Goal: Transaction & Acquisition: Purchase product/service

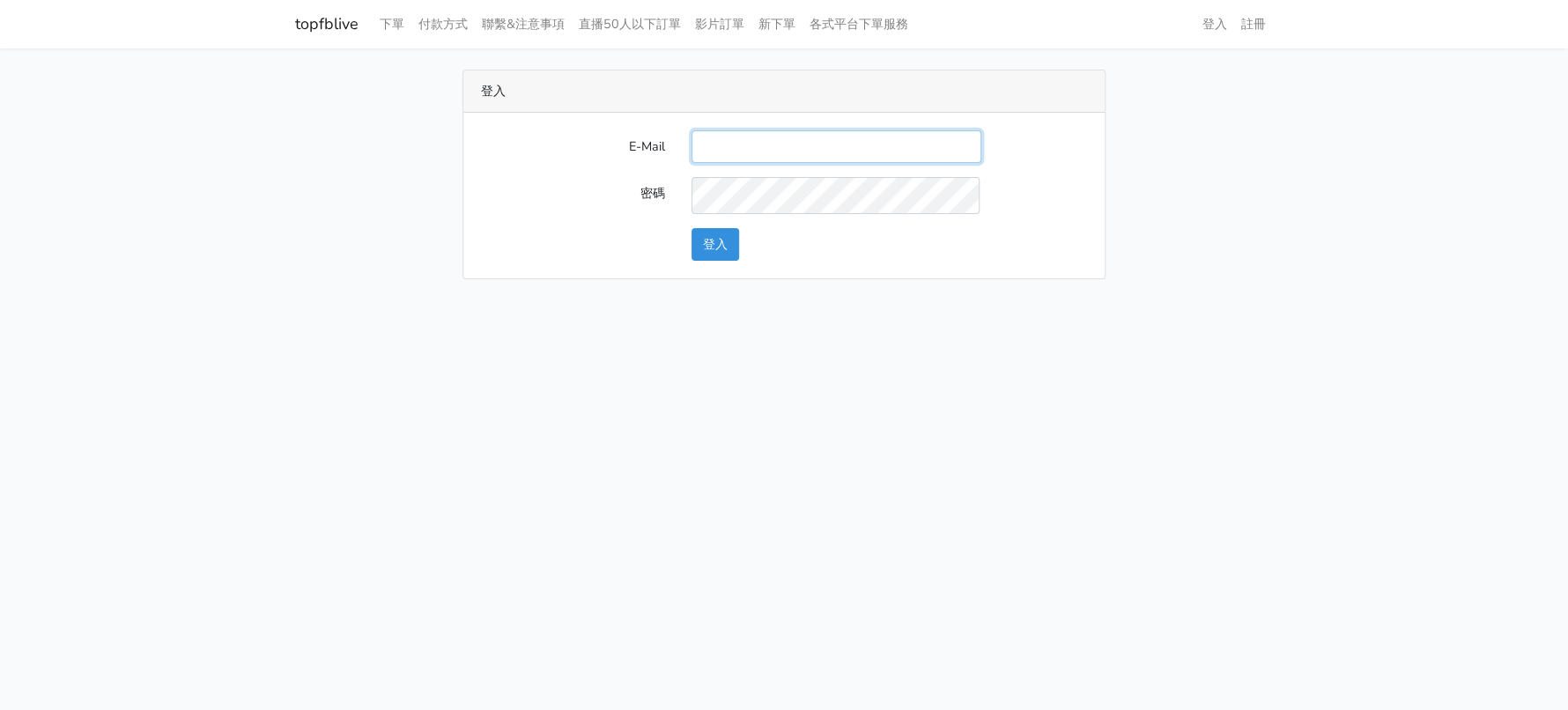
click at [732, 163] on input "E-Mail" at bounding box center [837, 147] width 290 height 33
type input "[EMAIL_ADDRESS][DOMAIN_NAME]"
click at [738, 261] on button "登入" at bounding box center [715, 245] width 48 height 33
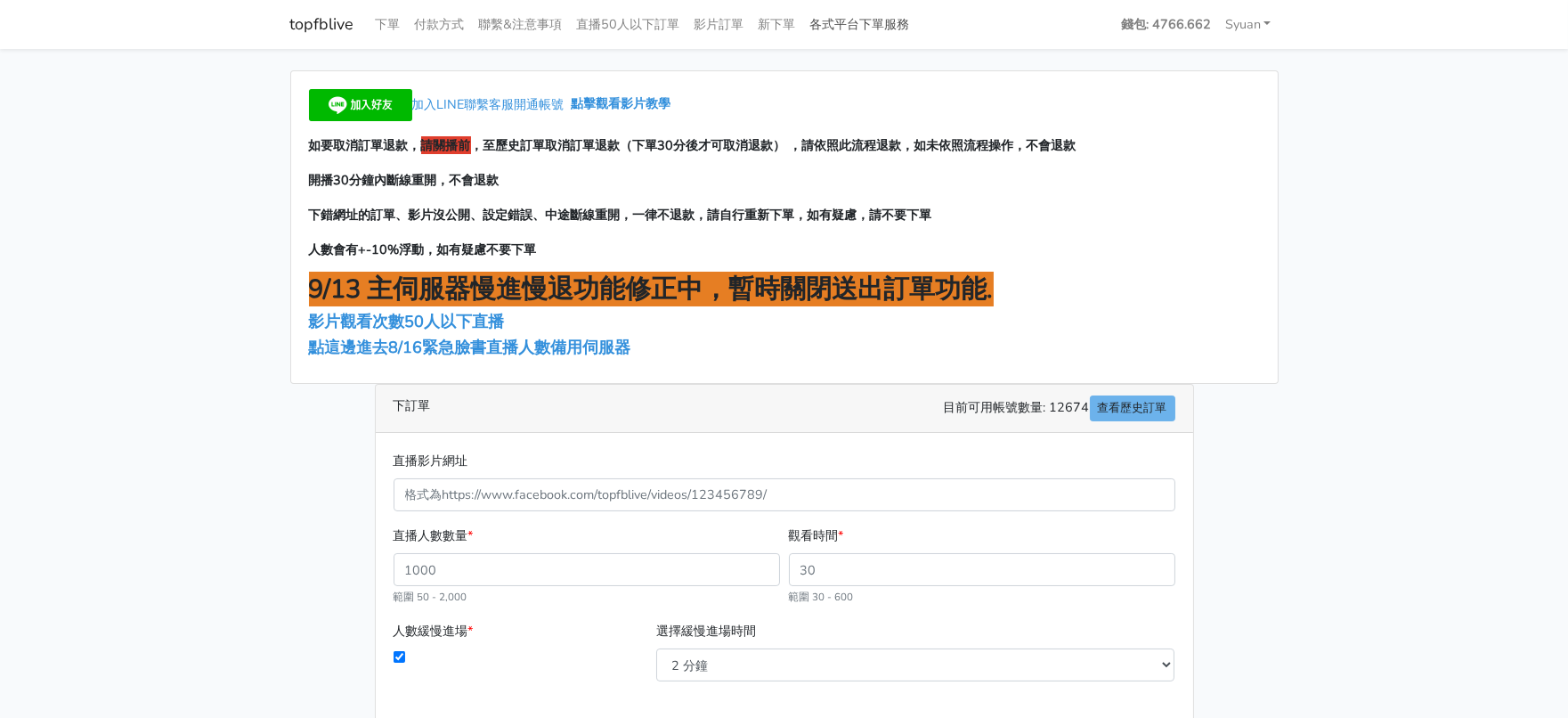
click at [917, 26] on link "各式平台下單服務" at bounding box center [860, 25] width 114 height 35
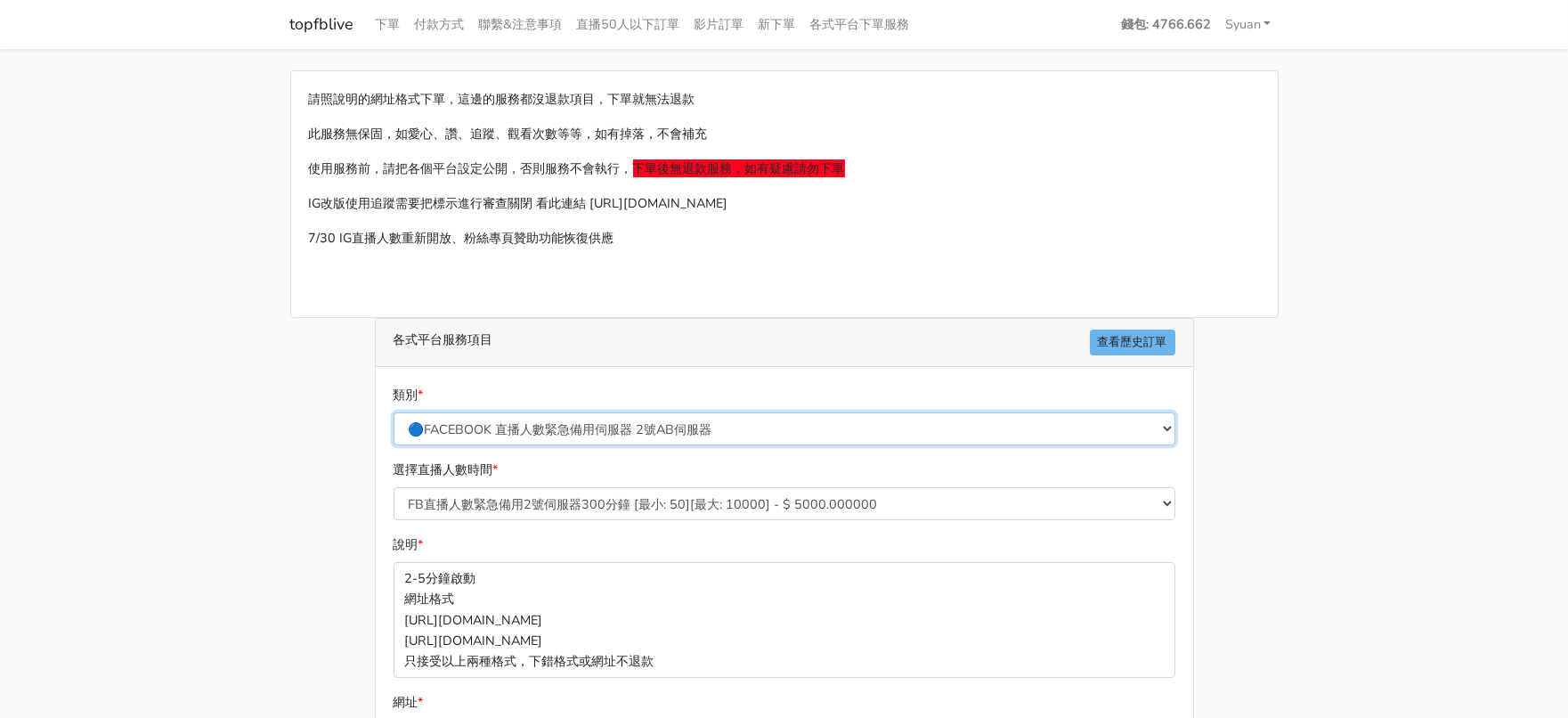
click at [702, 445] on select "🔵FACEBOOK 直播人數緊急備用伺服器 2號AB伺服器 🔵FACEBOOK 網軍專用貼文留言 安全保密 🔵9/30 FACEBOOK 直播人數緩慢進場緩慢…" at bounding box center [784, 429] width 782 height 33
select select "🔵2/12新增FACEBOOK 直播人數緊急備用伺服器 SC伺服器"
click at [395, 445] on select "🔵FACEBOOK 直播人數緊急備用伺服器 2號AB伺服器 🔵FACEBOOK 網軍專用貼文留言 安全保密 🔵9/30 FACEBOOK 直播人數緩慢進場緩慢…" at bounding box center [784, 429] width 782 height 33
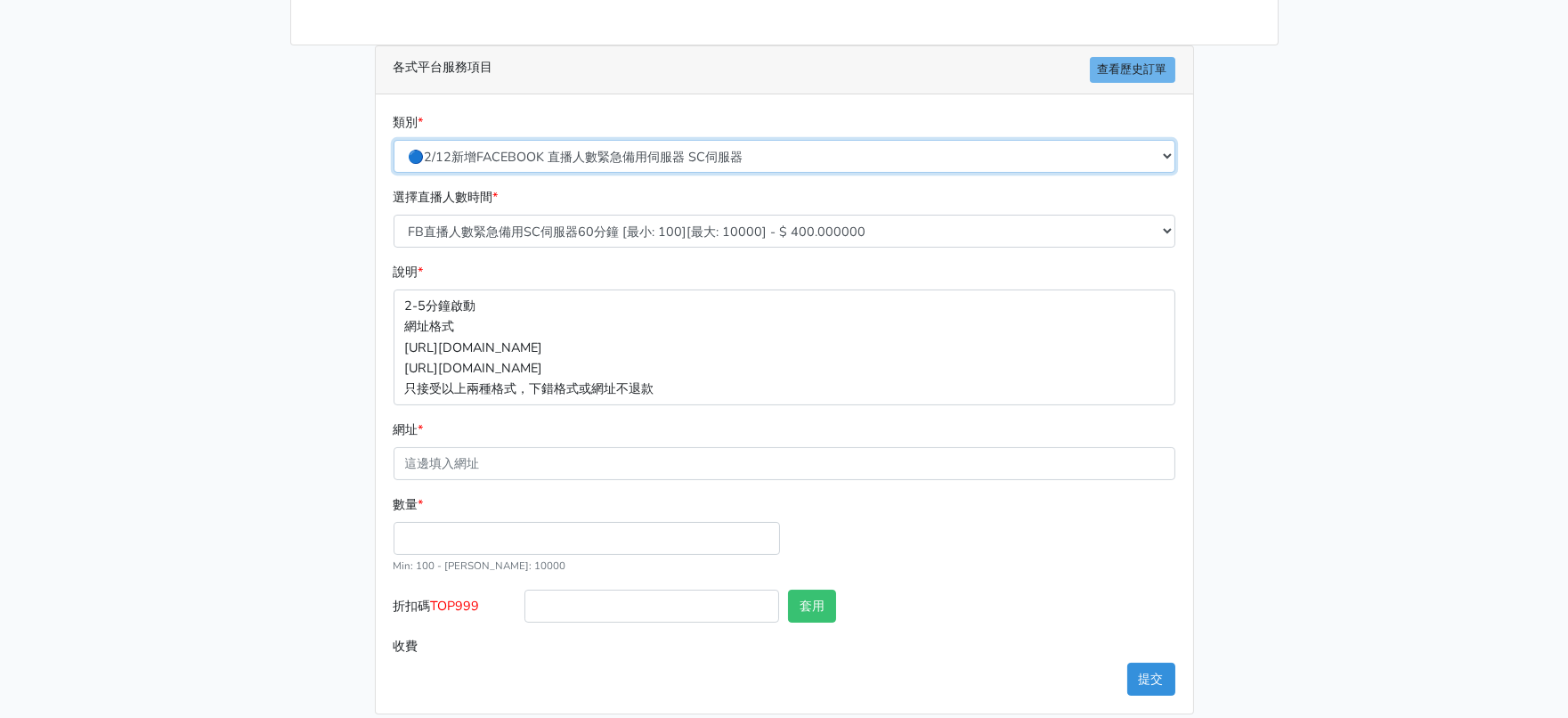
scroll to position [334, 0]
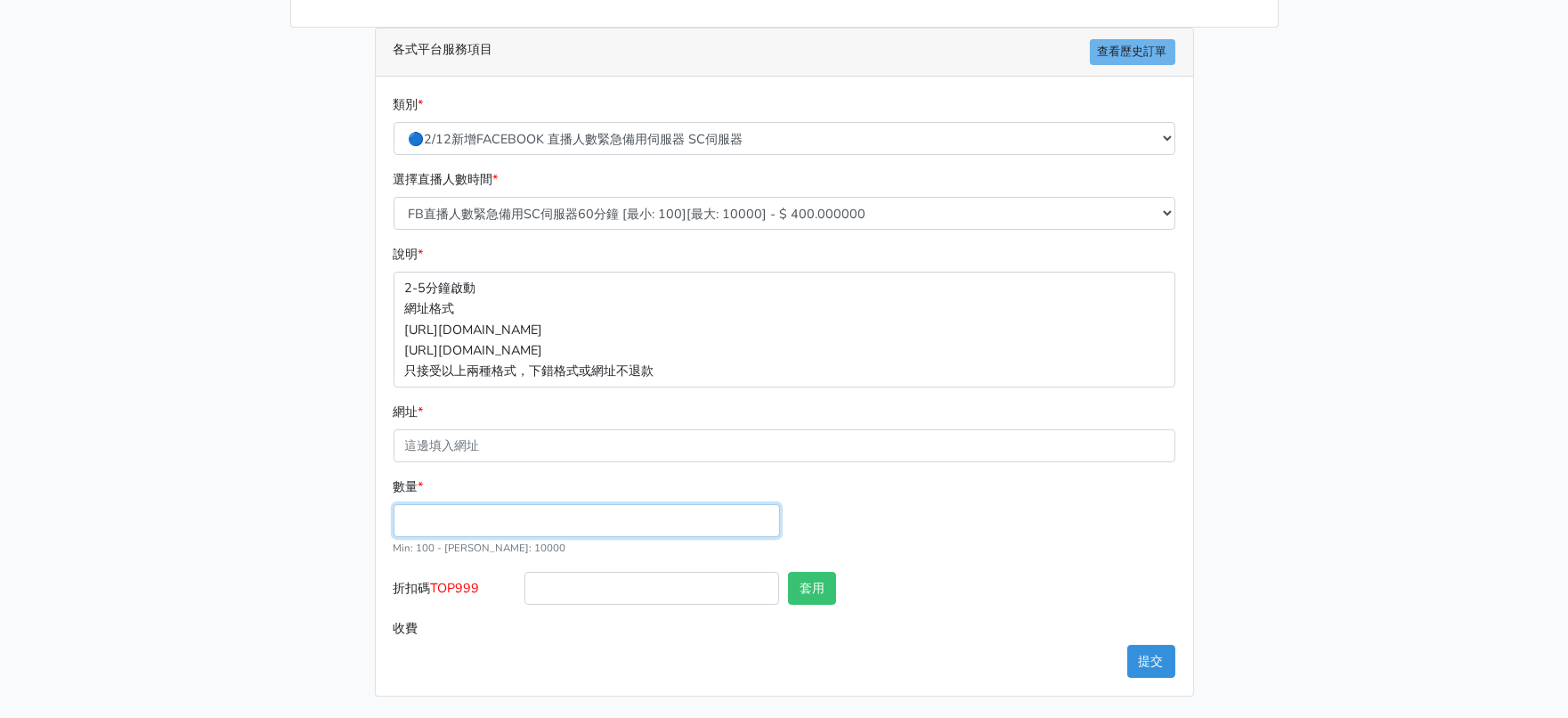
click at [479, 538] on input "數量 *" at bounding box center [587, 521] width 386 height 33
type input "300"
type input "120.000"
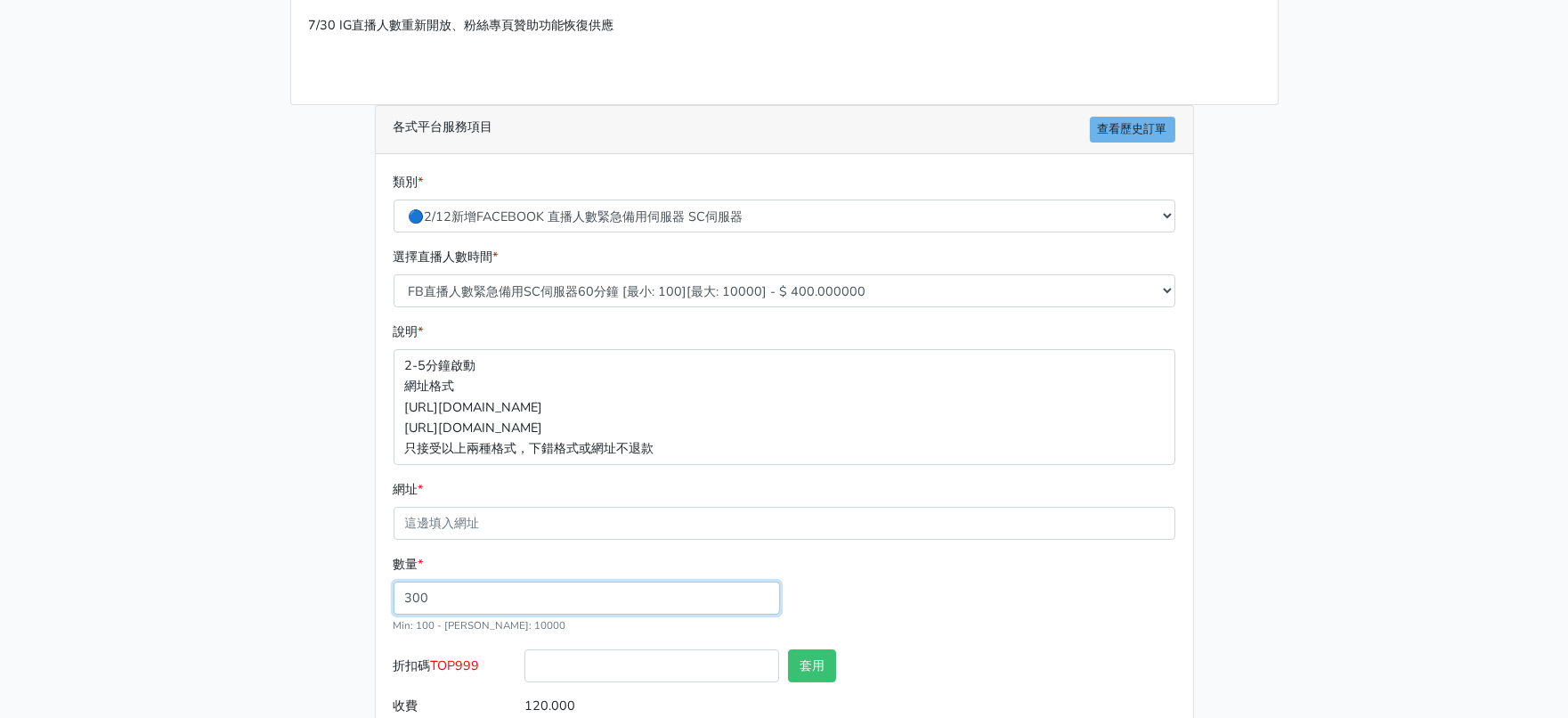
scroll to position [190, 0]
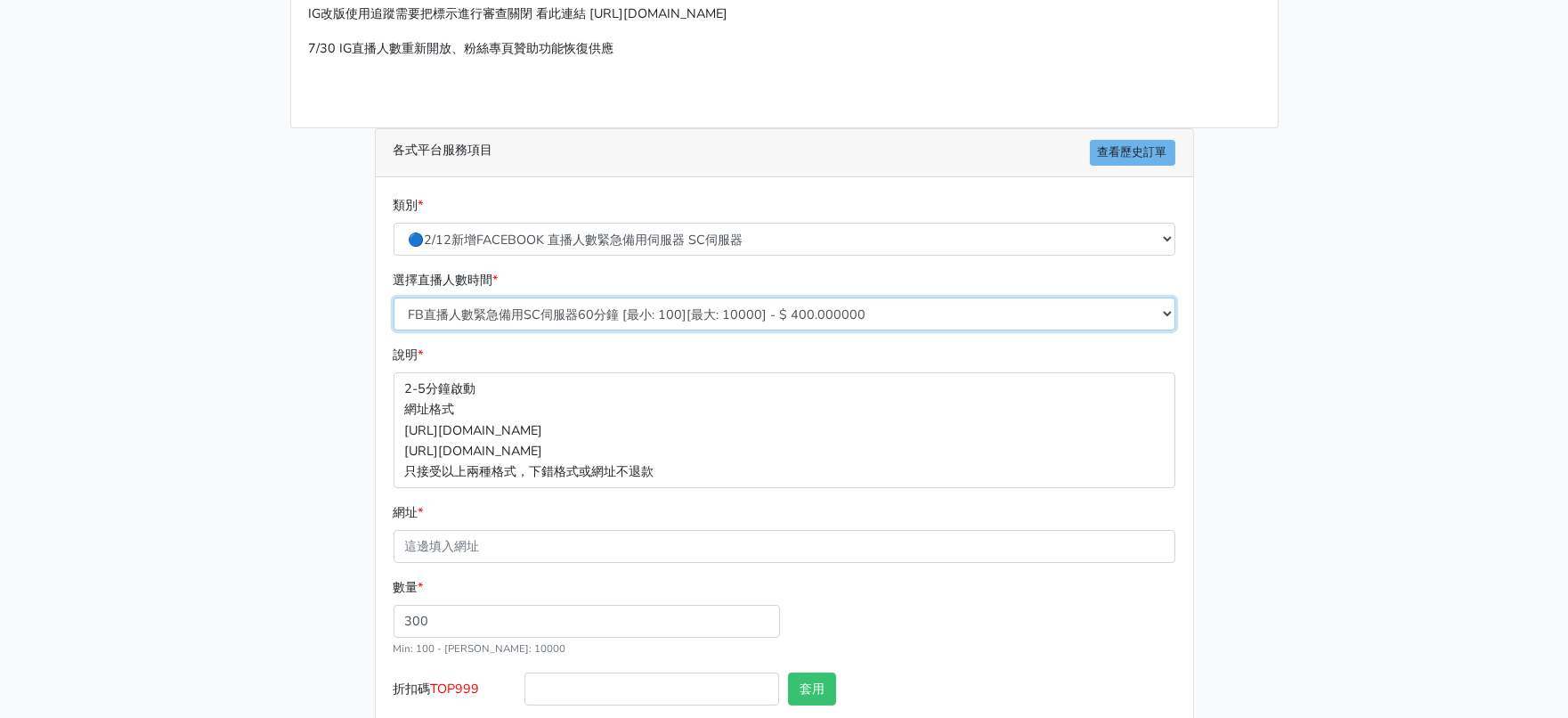
click at [589, 331] on select "FB直播人數緊急備用SC伺服器60分鐘 [最小: 100][最大: 10000] - $ 400.000000 FB直播人數緊急備用SC伺服器120分鐘 [最…" at bounding box center [784, 314] width 782 height 33
select select "638"
click at [395, 331] on select "FB直播人數緊急備用SC伺服器60分鐘 [最小: 100][最大: 10000] - $ 400.000000 FB直播人數緊急備用SC伺服器120分鐘 [最…" at bounding box center [784, 314] width 782 height 33
type input "480.000"
click at [661, 331] on select "FB直播人數緊急備用SC伺服器60分鐘 [最小: 100][最大: 10000] - $ 400.000000 FB直播人數緊急備用SC伺服器120分鐘 [最…" at bounding box center [784, 314] width 782 height 33
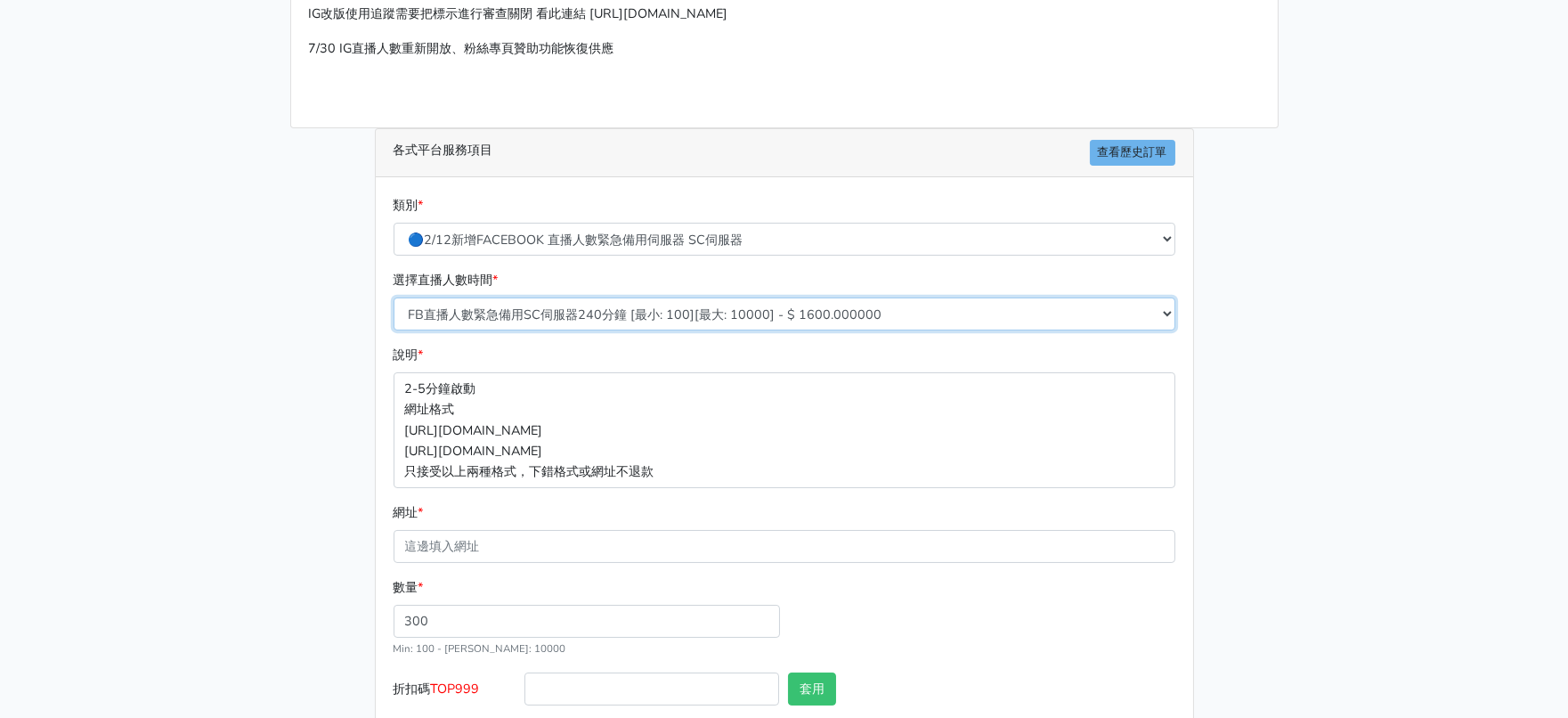
click at [663, 331] on select "FB直播人數緊急備用SC伺服器60分鐘 [最小: 100][最大: 10000] - $ 400.000000 FB直播人數緊急備用SC伺服器120分鐘 [最…" at bounding box center [784, 314] width 782 height 33
click at [664, 331] on select "FB直播人數緊急備用SC伺服器60分鐘 [最小: 100][最大: 10000] - $ 400.000000 FB直播人數緊急備用SC伺服器120分鐘 [最…" at bounding box center [784, 314] width 782 height 33
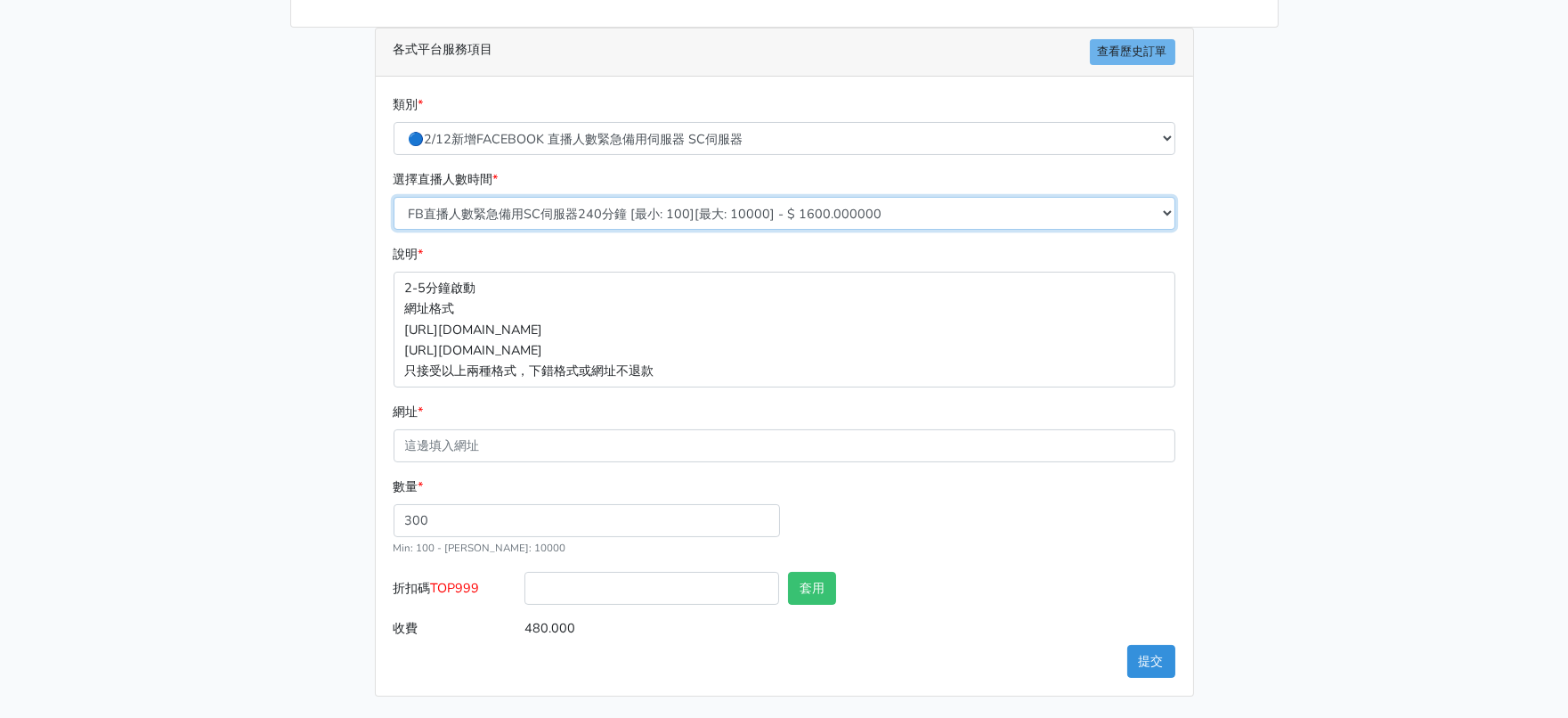
scroll to position [412, 0]
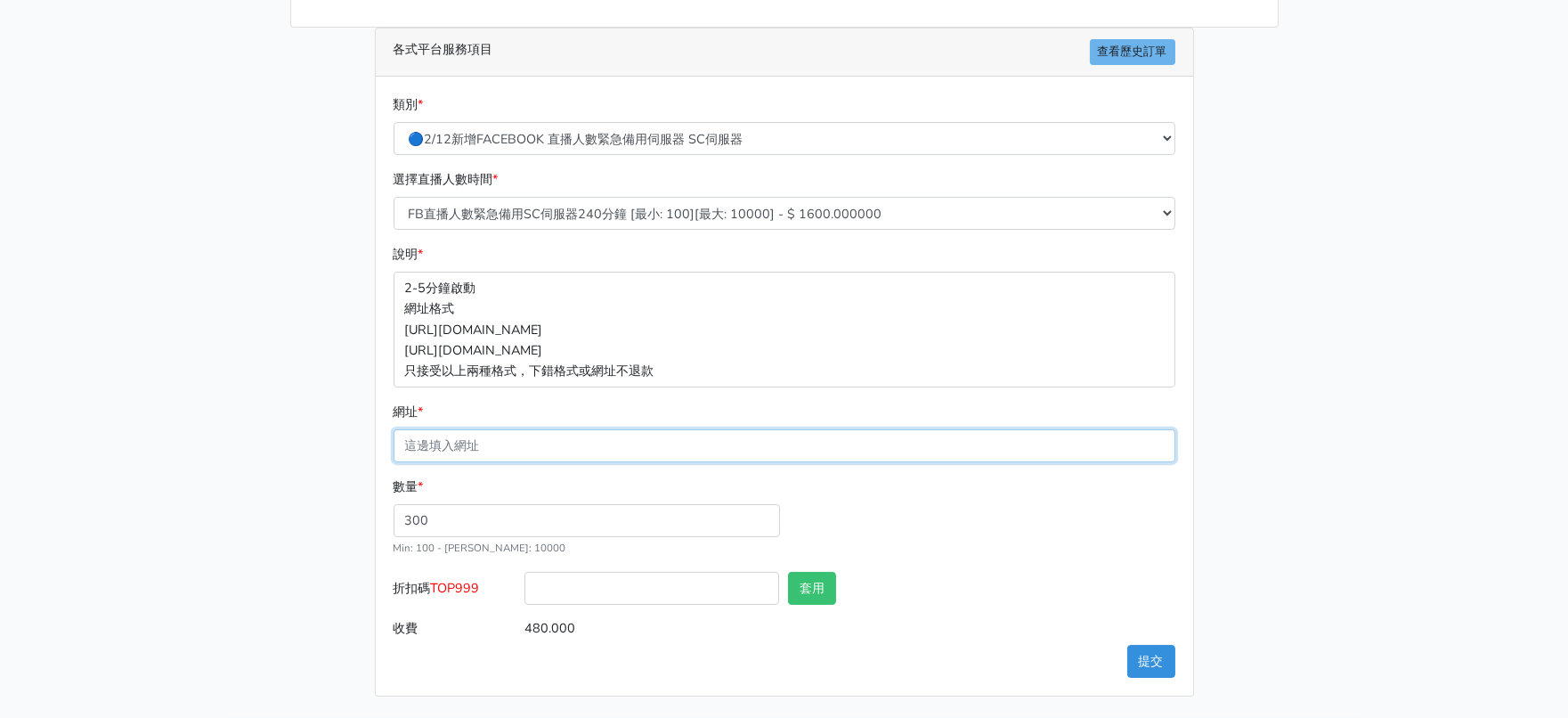
click at [486, 430] on input "網址 *" at bounding box center [784, 446] width 782 height 33
paste input "https://www.facebook.com/clothesstorylive/videos/2309536229462087"
type input "https://www.facebook.com/clothesstorylive/videos/2309536229462087"
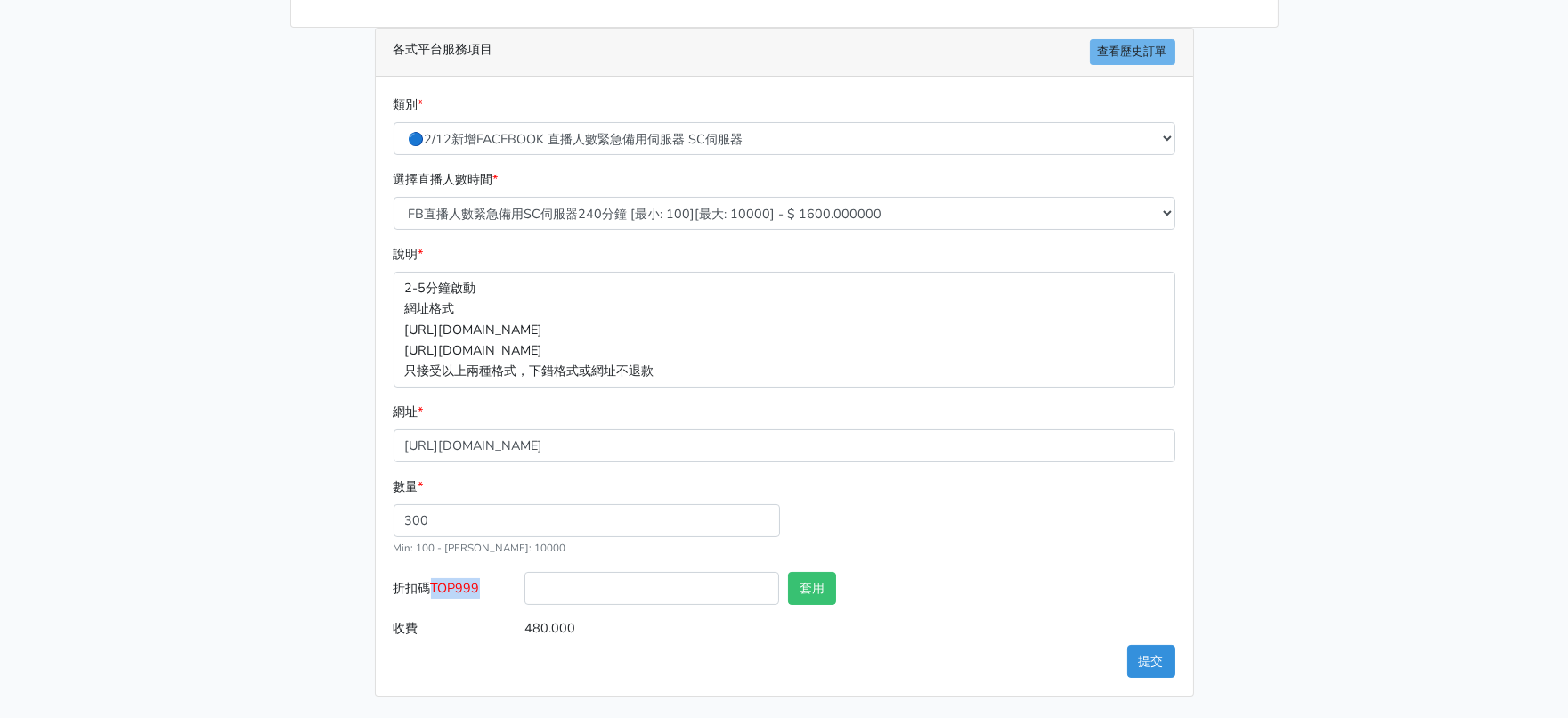
drag, startPoint x: 445, startPoint y: 572, endPoint x: 492, endPoint y: 571, distance: 47.0
click at [480, 579] on span "TOP999" at bounding box center [456, 587] width 49 height 17
copy span "TOP999"
click at [598, 572] on input "折扣碼 TOP999" at bounding box center [652, 589] width 254 height 33
paste input "TOP999"
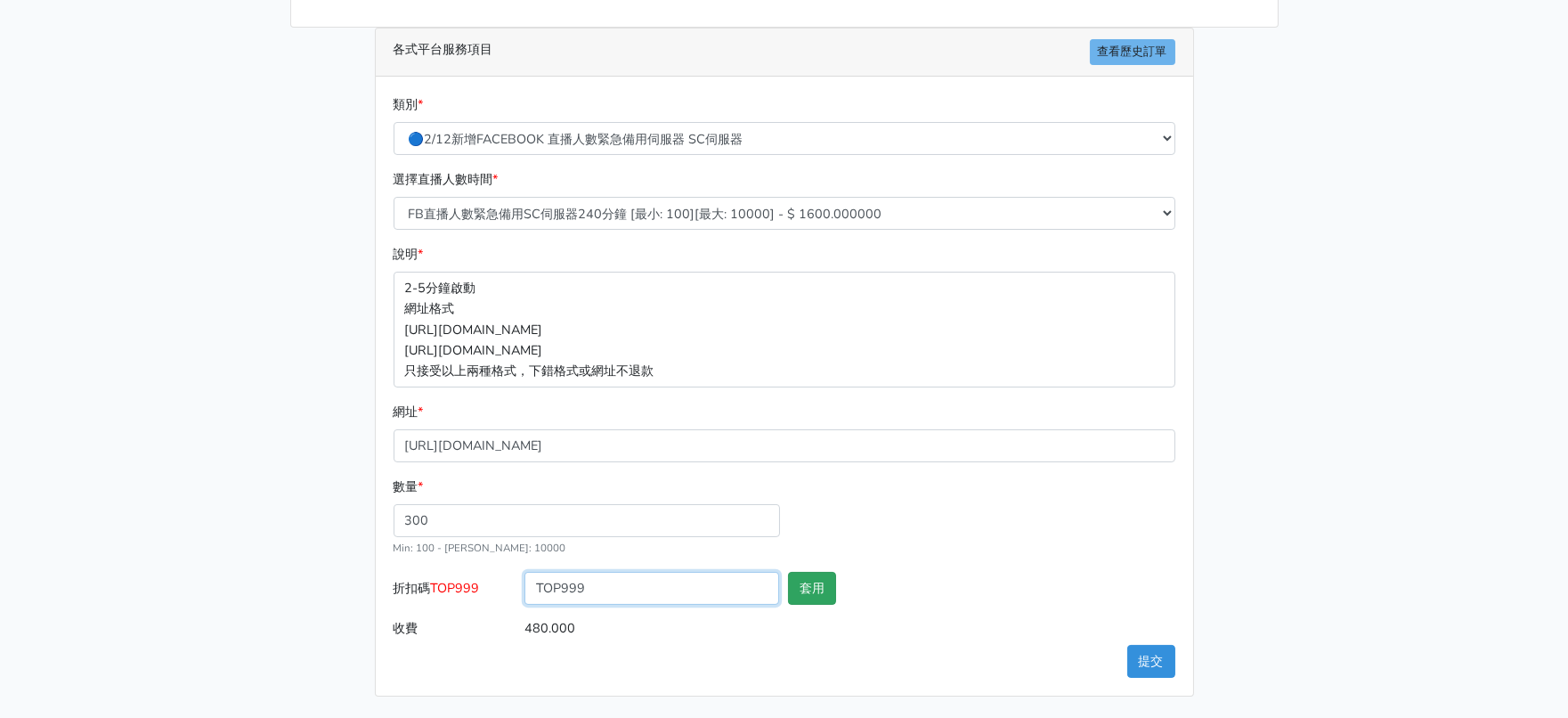
type input "TOP999"
click at [830, 574] on button "套用" at bounding box center [812, 589] width 49 height 33
type input "套用失敗"
click at [1152, 647] on button "提交" at bounding box center [1152, 661] width 49 height 33
